Goal: Find specific page/section: Find specific page/section

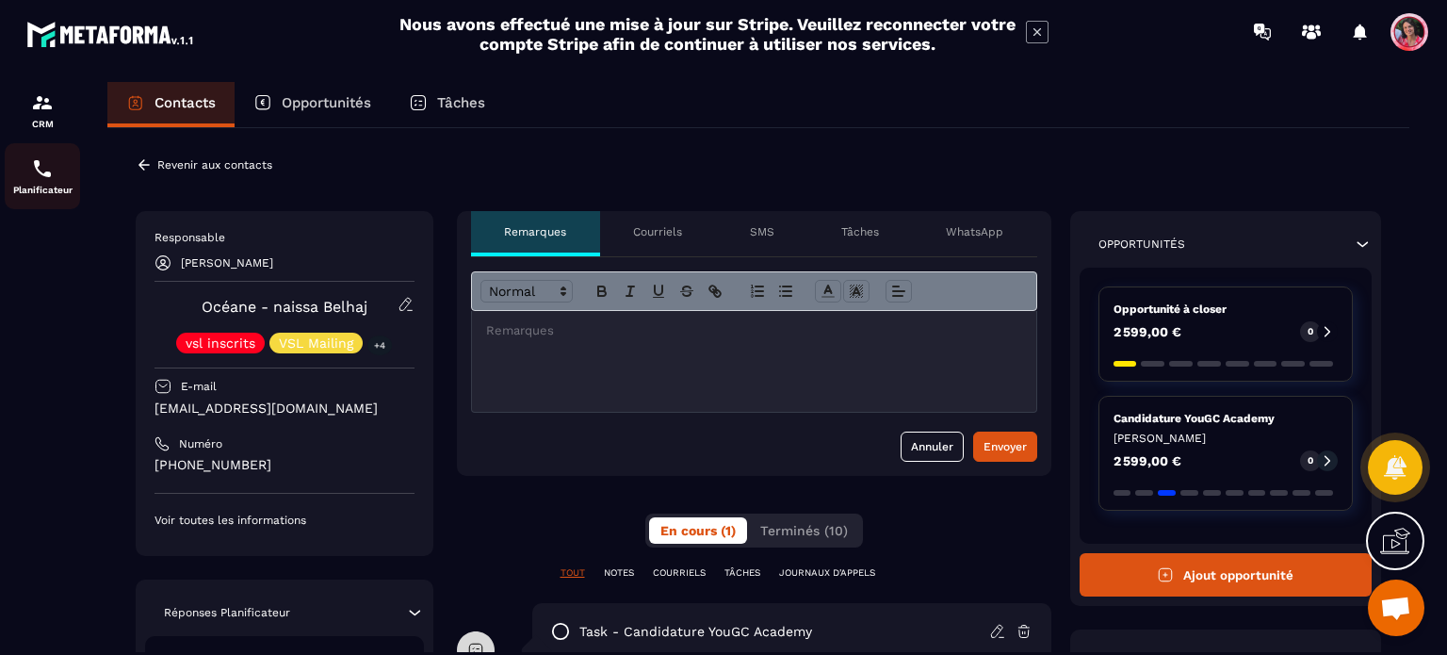
click at [17, 186] on p "Planificateur" at bounding box center [42, 190] width 75 height 10
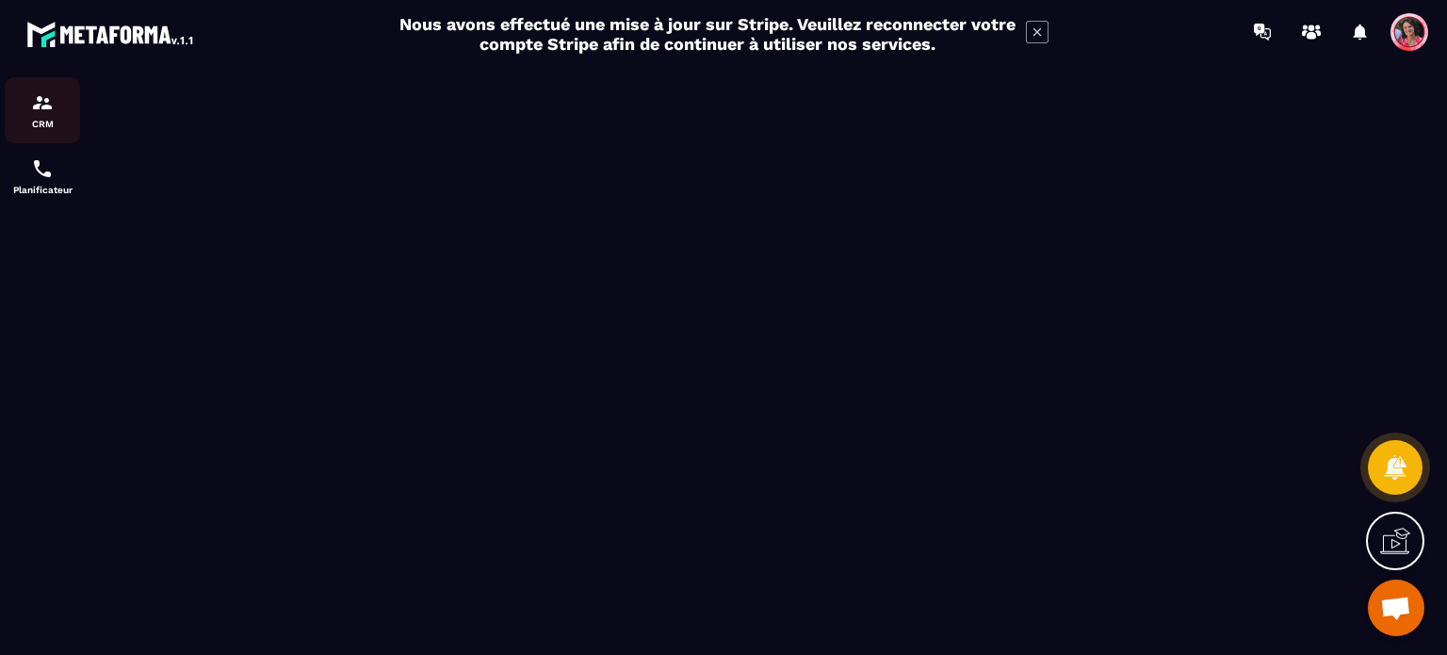
click at [57, 101] on div "CRM" at bounding box center [42, 110] width 75 height 38
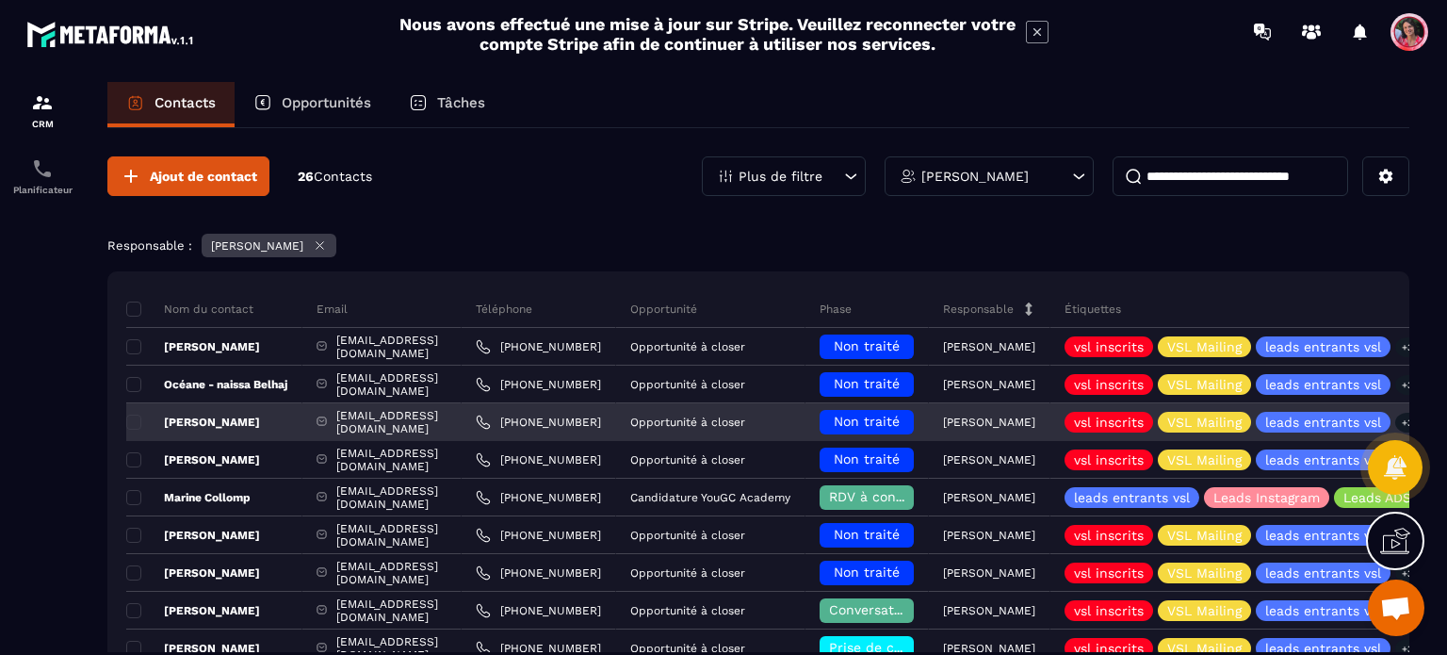
click at [461, 415] on div "[EMAIL_ADDRESS][DOMAIN_NAME]" at bounding box center [381, 422] width 159 height 38
click at [456, 426] on div "[EMAIL_ADDRESS][DOMAIN_NAME]" at bounding box center [381, 422] width 159 height 38
click at [237, 426] on div "[PERSON_NAME]" at bounding box center [214, 422] width 176 height 38
